Goal: Information Seeking & Learning: Learn about a topic

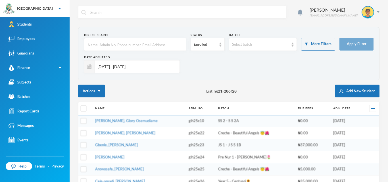
click at [148, 66] on input "[DATE] - [DATE]" at bounding box center [136, 66] width 82 height 13
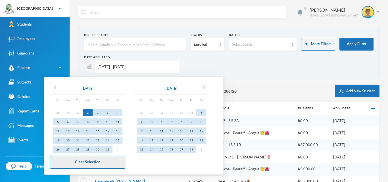
click at [82, 165] on button "Clear Selection" at bounding box center [87, 162] width 75 height 13
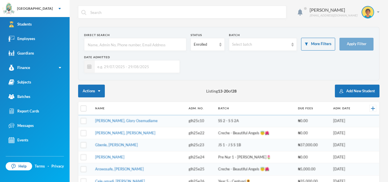
click at [131, 43] on input "text" at bounding box center [135, 44] width 96 height 13
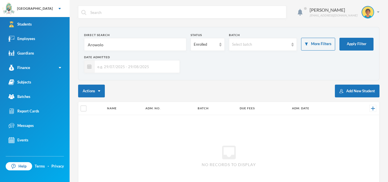
type input "Arowolo"
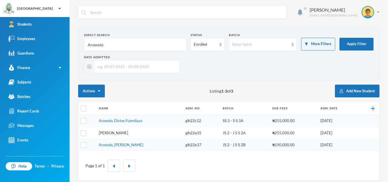
click at [113, 133] on link "[PERSON_NAME]" at bounding box center [113, 133] width 29 height 5
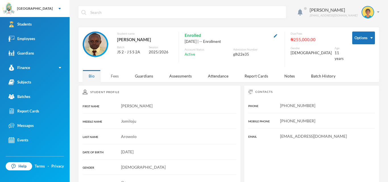
click at [115, 73] on div "Fees" at bounding box center [115, 76] width 20 height 12
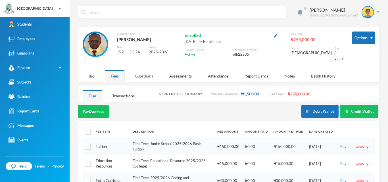
click at [144, 73] on div "Guardians" at bounding box center [144, 76] width 30 height 12
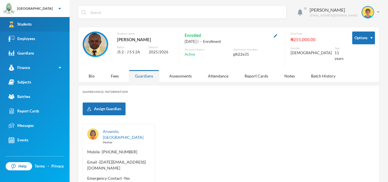
click at [22, 28] on link "Students" at bounding box center [35, 24] width 70 height 15
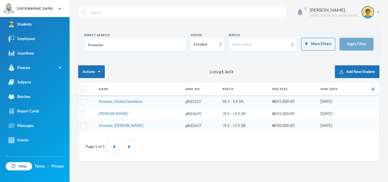
click at [143, 46] on input "Arowolo" at bounding box center [135, 44] width 96 height 13
type input "A"
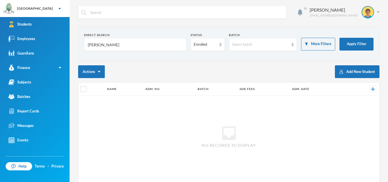
type input "[PERSON_NAME]"
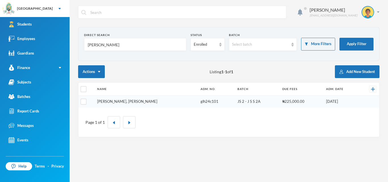
click at [138, 103] on link "[PERSON_NAME], [PERSON_NAME]" at bounding box center [127, 101] width 60 height 5
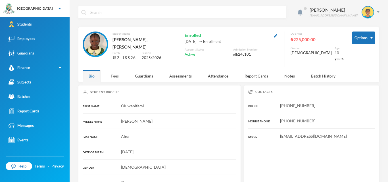
click at [115, 73] on div "Fees" at bounding box center [115, 76] width 20 height 12
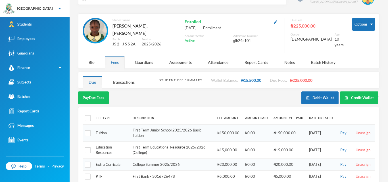
scroll to position [11, 0]
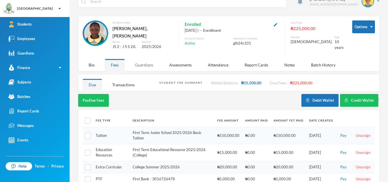
click at [142, 61] on div "Guardians" at bounding box center [144, 65] width 30 height 12
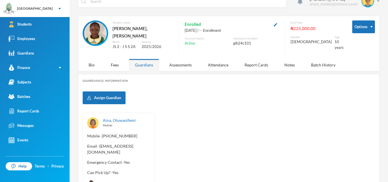
scroll to position [0, 0]
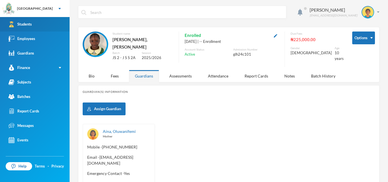
click at [16, 24] on div "Students" at bounding box center [20, 24] width 23 height 6
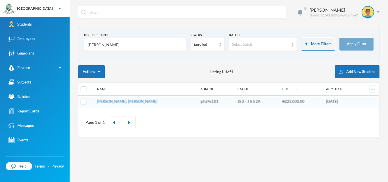
click at [109, 43] on input "[PERSON_NAME]" at bounding box center [135, 44] width 96 height 13
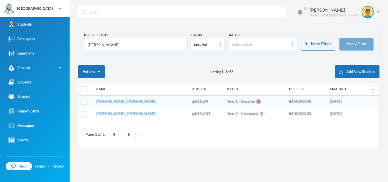
type input "[PERSON_NAME]"
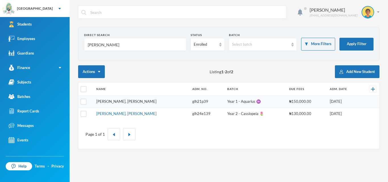
click at [129, 101] on link "[PERSON_NAME], [PERSON_NAME]" at bounding box center [126, 101] width 60 height 5
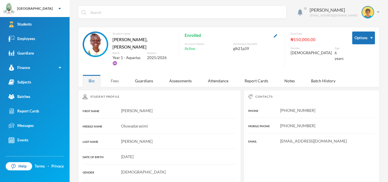
click at [115, 75] on div "Fees" at bounding box center [115, 81] width 20 height 12
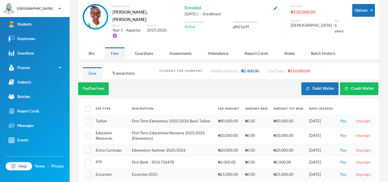
scroll to position [28, 0]
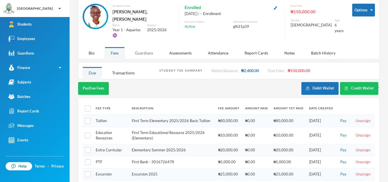
click at [142, 47] on div "Guardians" at bounding box center [144, 53] width 30 height 12
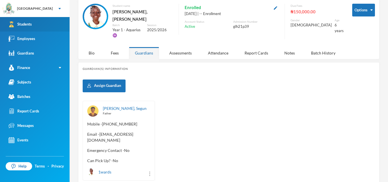
click at [38, 24] on link "Students" at bounding box center [35, 24] width 70 height 15
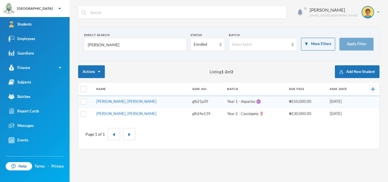
click at [155, 47] on input "[PERSON_NAME]" at bounding box center [135, 44] width 96 height 13
type input "A"
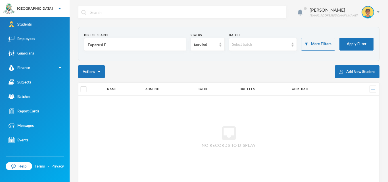
type input "Faparusi"
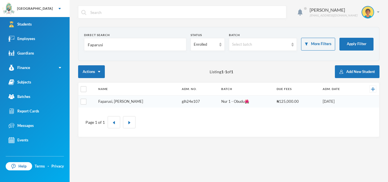
click at [118, 100] on link "Faparusi, [PERSON_NAME]" at bounding box center [120, 101] width 45 height 5
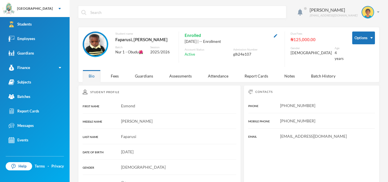
click at [115, 79] on div "[PERSON_NAME] [EMAIL_ADDRESS][DOMAIN_NAME] Options Student name Faparusi, [PERS…" at bounding box center [229, 91] width 319 height 182
click at [115, 72] on div "Fees" at bounding box center [115, 76] width 20 height 12
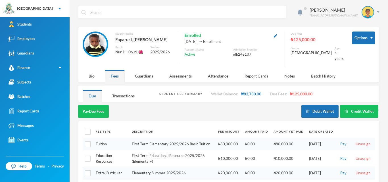
scroll to position [26, 0]
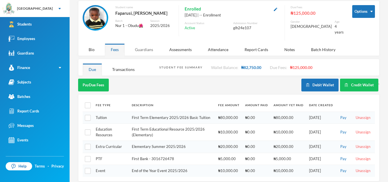
click at [145, 46] on div "Guardians" at bounding box center [144, 50] width 30 height 12
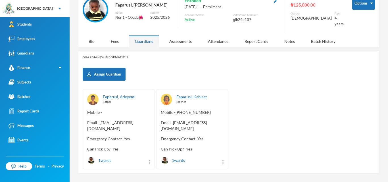
scroll to position [41, 0]
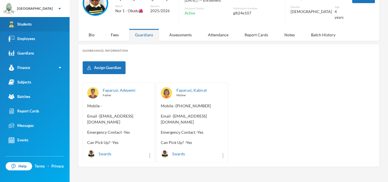
click at [21, 22] on div "Students" at bounding box center [20, 24] width 23 height 6
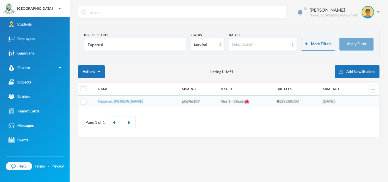
click at [146, 46] on input "Faparusi" at bounding box center [135, 44] width 96 height 13
type input "F"
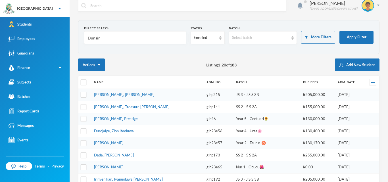
scroll to position [5, 0]
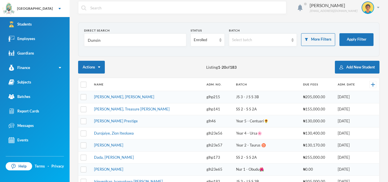
click at [94, 42] on input "Dunsin" at bounding box center [135, 40] width 96 height 13
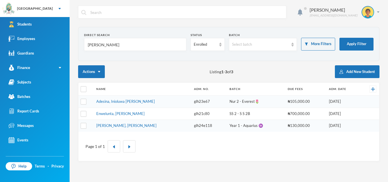
scroll to position [0, 0]
click at [129, 41] on input "[PERSON_NAME]" at bounding box center [135, 44] width 96 height 13
click at [124, 46] on input "[PERSON_NAME]" at bounding box center [135, 44] width 96 height 13
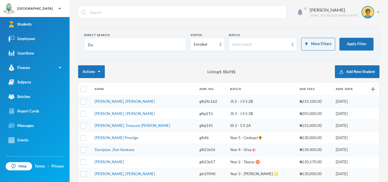
type input "D"
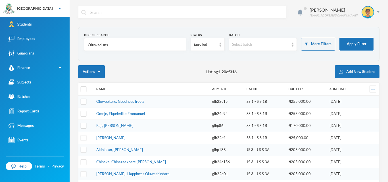
type input "Oluwadunsi"
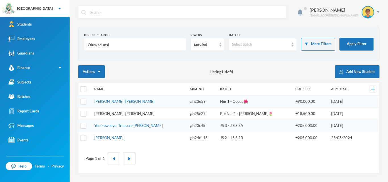
click at [125, 114] on link "[PERSON_NAME], [PERSON_NAME]" at bounding box center [124, 113] width 60 height 5
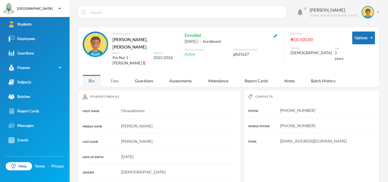
click at [116, 79] on div "Fees" at bounding box center [115, 81] width 20 height 12
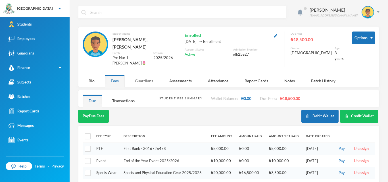
click at [146, 77] on div "Guardians" at bounding box center [144, 81] width 30 height 12
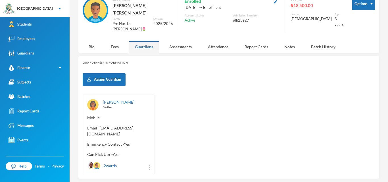
scroll to position [34, 0]
